Goal: Use online tool/utility: Utilize a website feature to perform a specific function

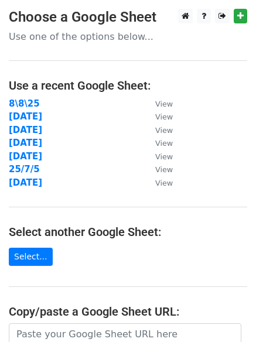
scroll to position [203, 0]
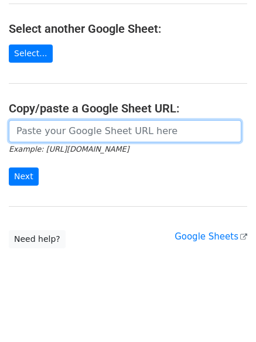
drag, startPoint x: 77, startPoint y: 131, endPoint x: 36, endPoint y: 162, distance: 51.5
click at [77, 131] on input "url" at bounding box center [125, 131] width 233 height 22
paste input "[URL][DOMAIN_NAME]"
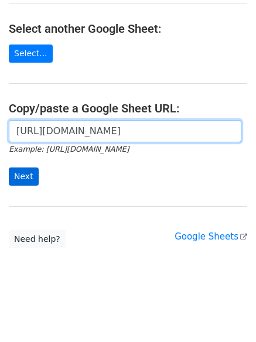
scroll to position [0, 261]
type input "[URL][DOMAIN_NAME]"
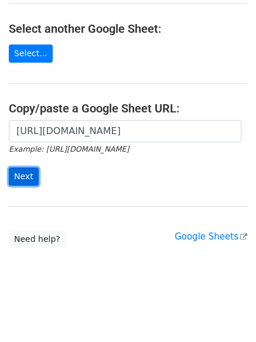
click at [21, 176] on input "Next" at bounding box center [24, 177] width 30 height 18
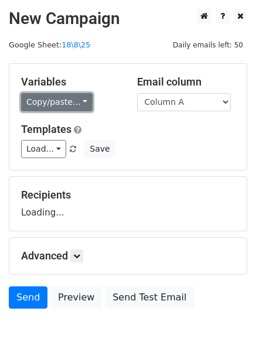
click at [57, 94] on link "Copy/paste..." at bounding box center [57, 102] width 72 height 18
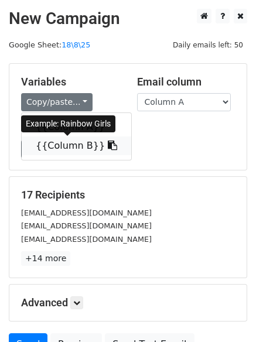
click at [63, 145] on link "{{Column B}}" at bounding box center [77, 146] width 110 height 19
